Goal: Find contact information: Find contact information

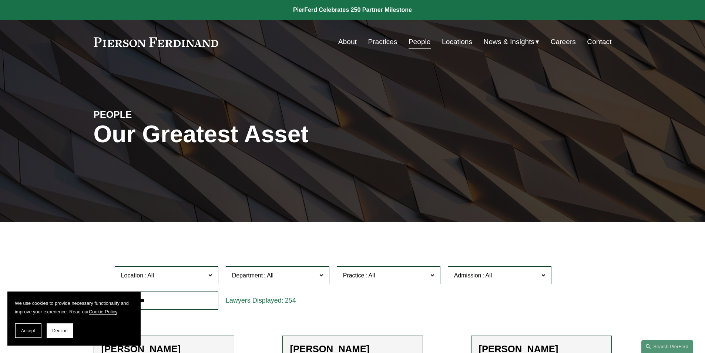
click at [456, 41] on link "Locations" at bounding box center [457, 42] width 30 height 14
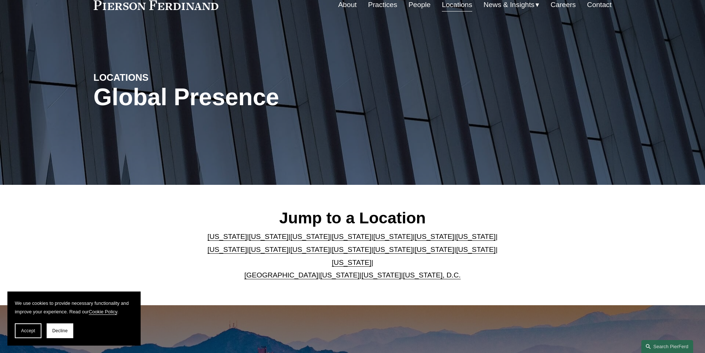
click at [332, 253] on link "[US_STATE]" at bounding box center [352, 249] width 40 height 8
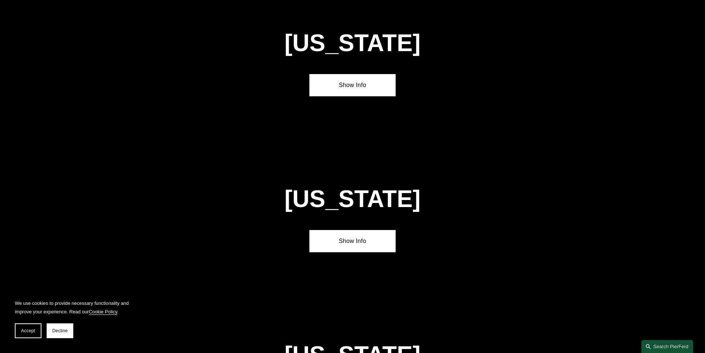
scroll to position [1898, 0]
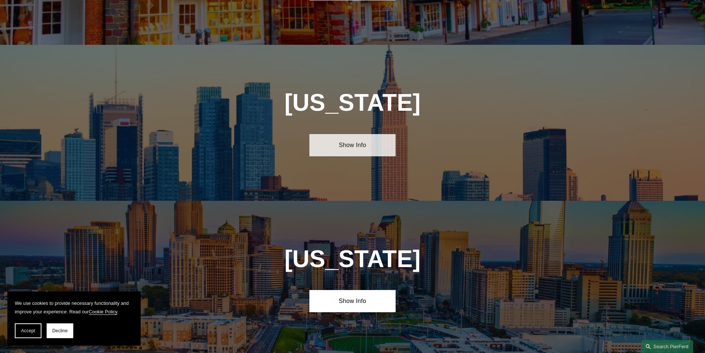
click at [357, 134] on link "Show Info" at bounding box center [352, 145] width 86 height 22
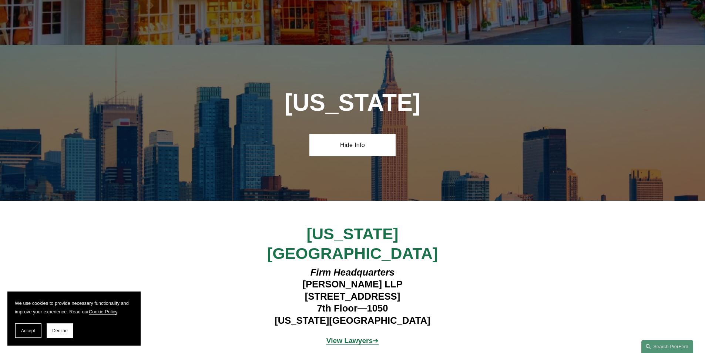
drag, startPoint x: 408, startPoint y: 217, endPoint x: 349, endPoint y: 223, distance: 58.8
click at [408, 266] on h4 "Firm Headquarters Pierson Ferdinand LLP 1270 Avenue of the Americas 7th Floor—1…" at bounding box center [353, 296] width 216 height 60
drag, startPoint x: 302, startPoint y: 224, endPoint x: 397, endPoint y: 239, distance: 96.7
click at [397, 266] on h4 "Firm Headquarters Pierson Ferdinand LLP 1270 Avenue of the Americas 7th Floor—1…" at bounding box center [353, 296] width 216 height 60
click at [320, 266] on h4 "Firm Headquarters Pierson Ferdinand LLP 1270 Avenue of the Americas 7th Floor—1…" at bounding box center [353, 296] width 216 height 60
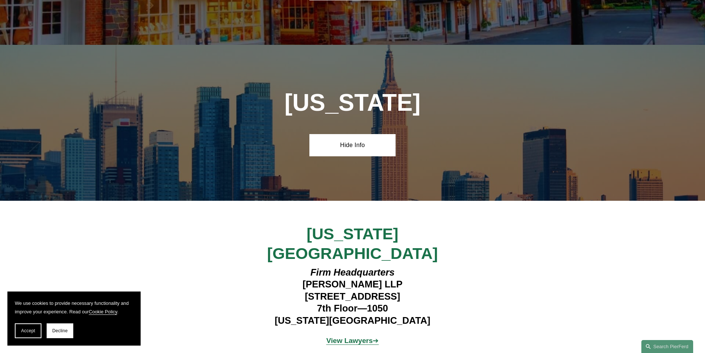
drag, startPoint x: 302, startPoint y: 224, endPoint x: 416, endPoint y: 227, distance: 114.1
click at [416, 266] on h4 "Firm Headquarters Pierson Ferdinand LLP 1270 Avenue of the Americas 7th Floor—1…" at bounding box center [353, 296] width 216 height 60
click at [347, 266] on h4 "Firm Headquarters Pierson Ferdinand LLP 1270 Avenue of the Americas 7th Floor—1…" at bounding box center [353, 296] width 216 height 60
drag, startPoint x: 295, startPoint y: 220, endPoint x: 323, endPoint y: 222, distance: 27.9
click at [323, 266] on h4 "Firm Headquarters Pierson Ferdinand LLP 1270 Avenue of the Americas 7th Floor—1…" at bounding box center [353, 296] width 216 height 60
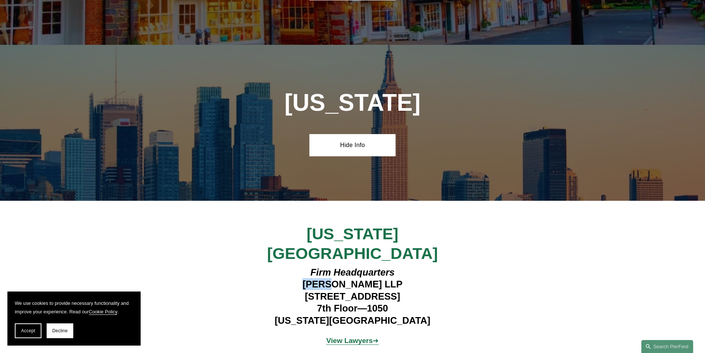
drag, startPoint x: 18, startPoint y: 332, endPoint x: 113, endPoint y: 304, distance: 99.3
click at [19, 333] on button "Accept" at bounding box center [28, 330] width 27 height 15
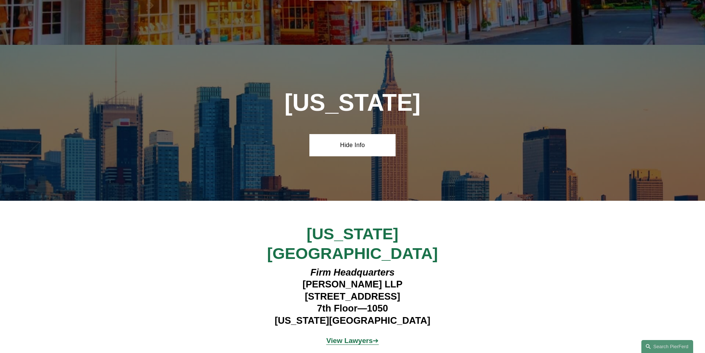
click at [338, 266] on h4 "Firm Headquarters Pierson Ferdinand LLP 1270 Avenue of the Americas 7th Floor—1…" at bounding box center [353, 296] width 216 height 60
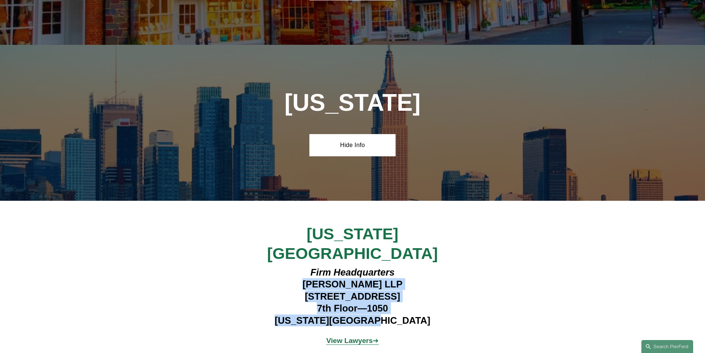
drag, startPoint x: 303, startPoint y: 222, endPoint x: 417, endPoint y: 255, distance: 118.7
click at [417, 266] on h4 "Firm Headquarters Pierson Ferdinand LLP 1270 Avenue of the Americas 7th Floor—1…" at bounding box center [353, 296] width 216 height 60
copy h4 "Pierson Ferdinand LLP 1270 Avenue of the Americas 7th Floor—1050 New York, NY 1…"
